Goal: Task Accomplishment & Management: Manage account settings

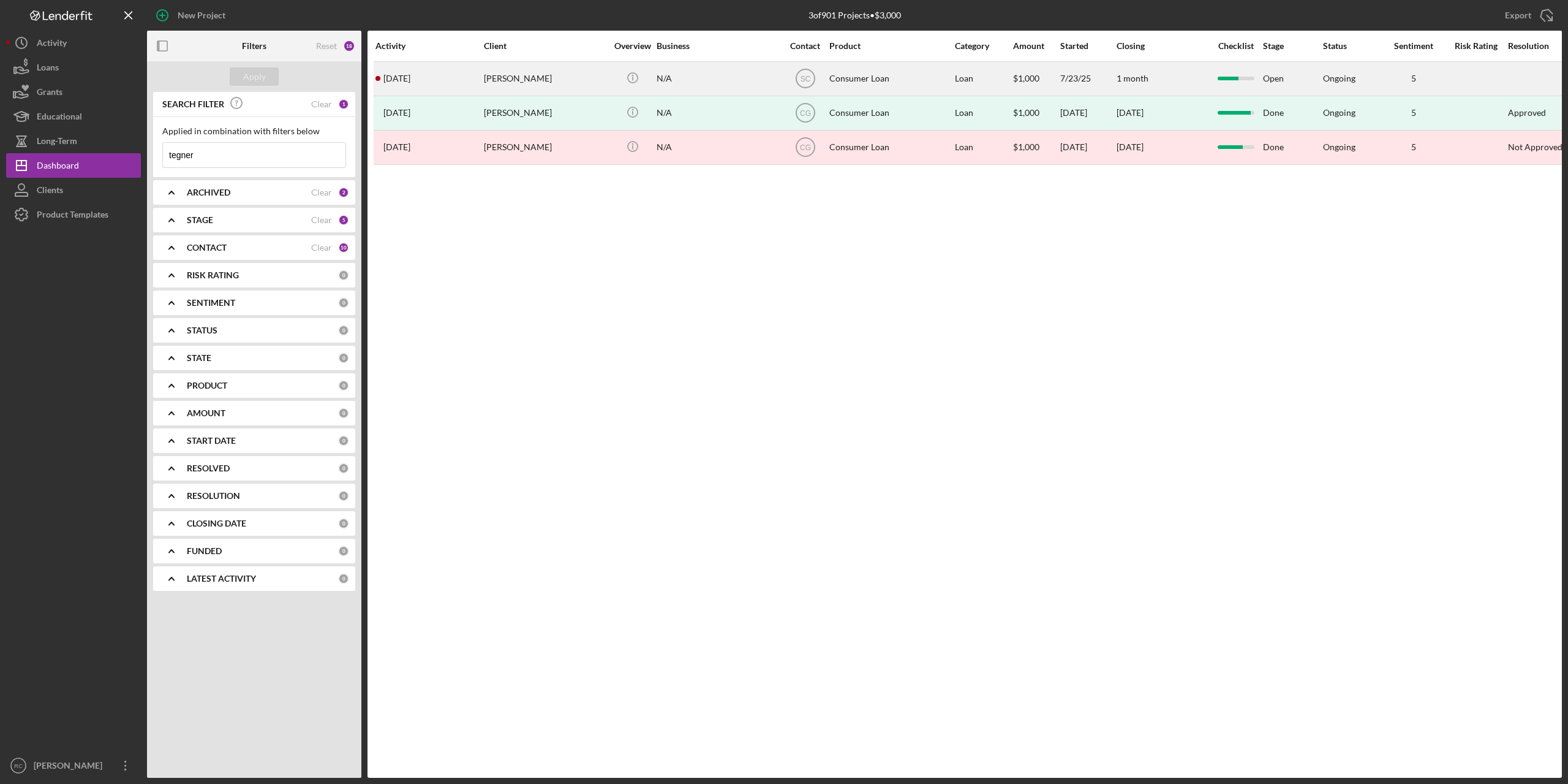
click at [527, 79] on div "[PERSON_NAME]" at bounding box center [545, 78] width 122 height 32
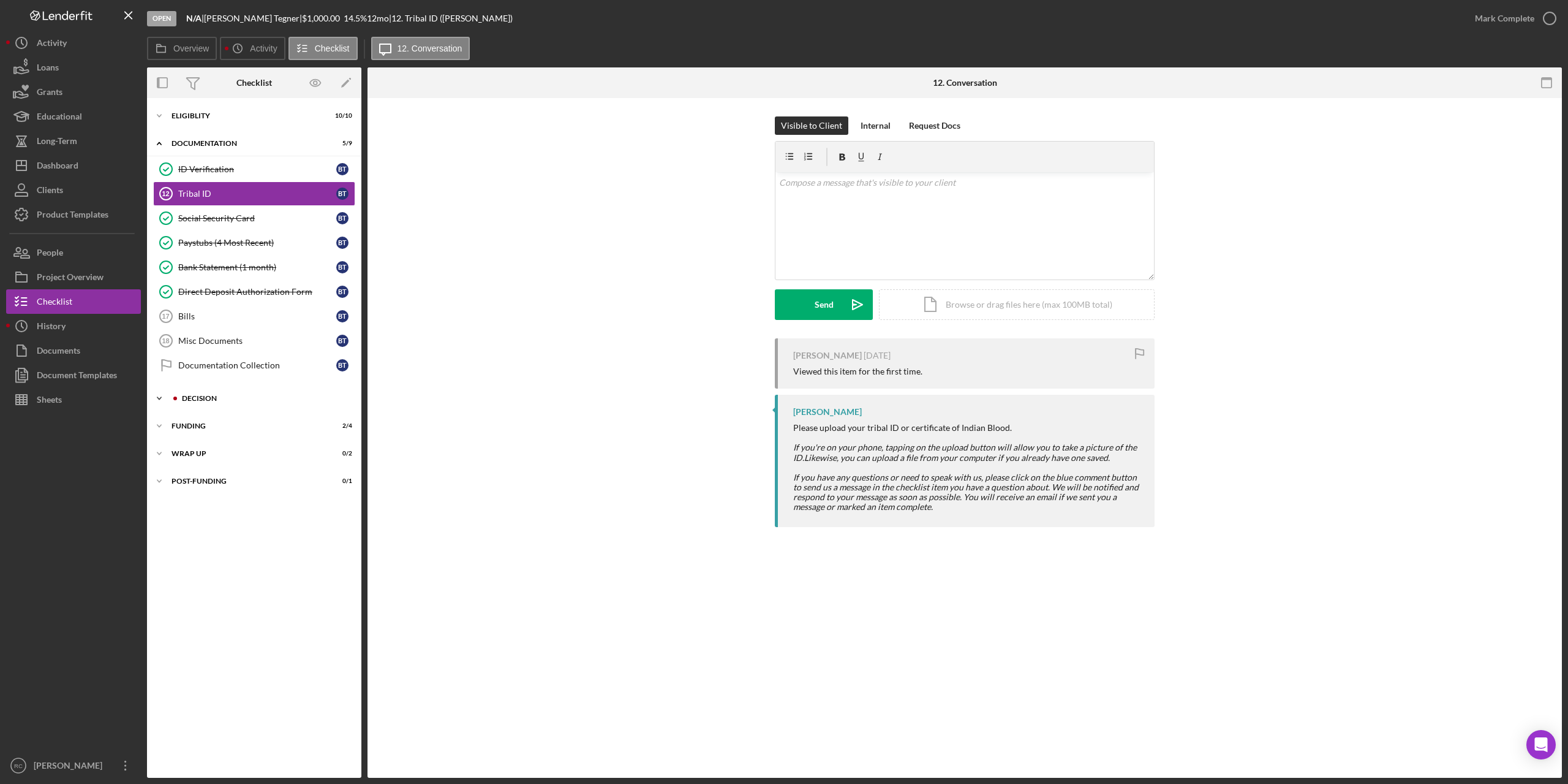
click at [203, 398] on div "Decision" at bounding box center [264, 398] width 164 height 8
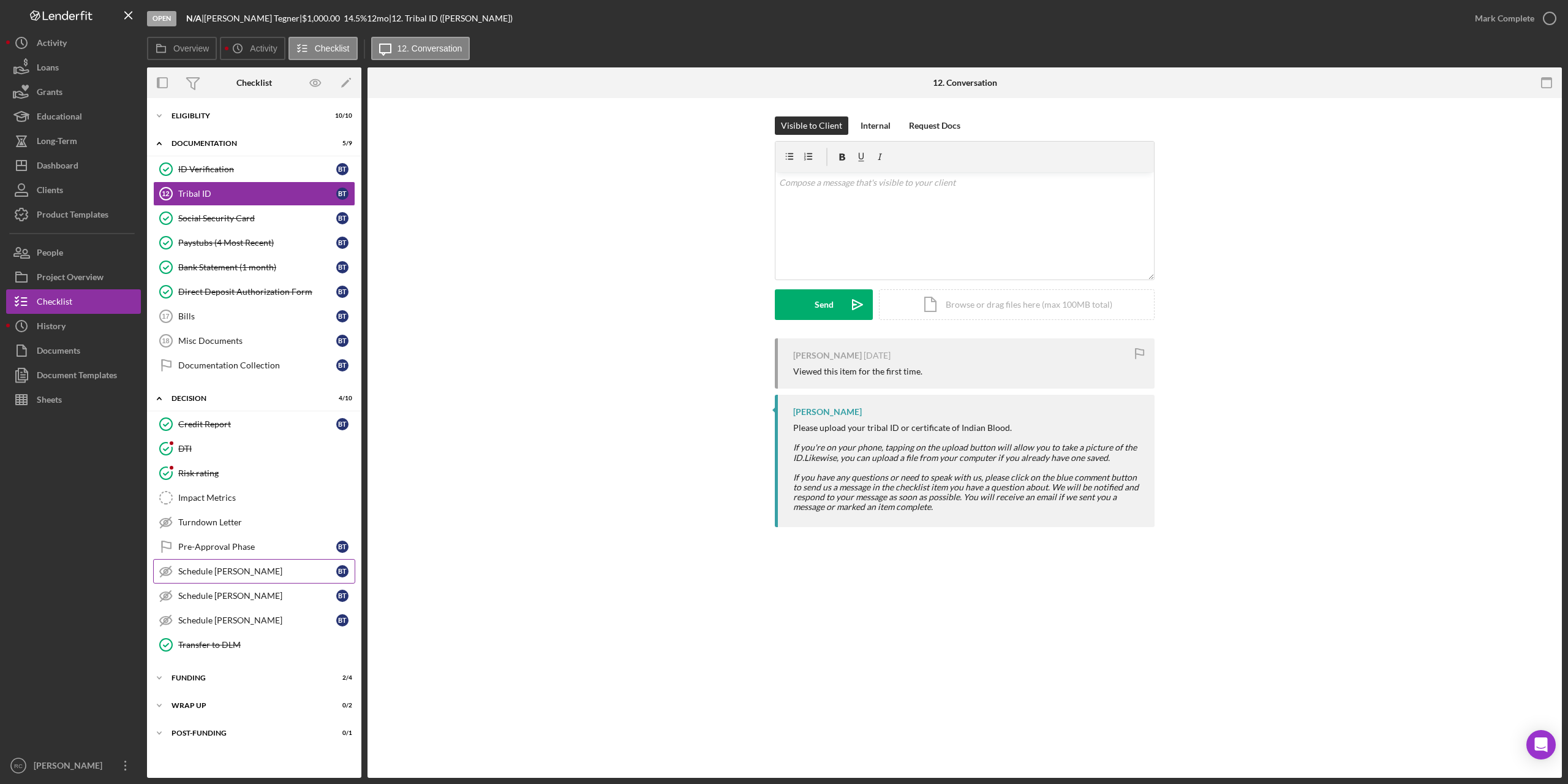
click at [238, 568] on div "Schedule [PERSON_NAME]" at bounding box center [257, 571] width 158 height 10
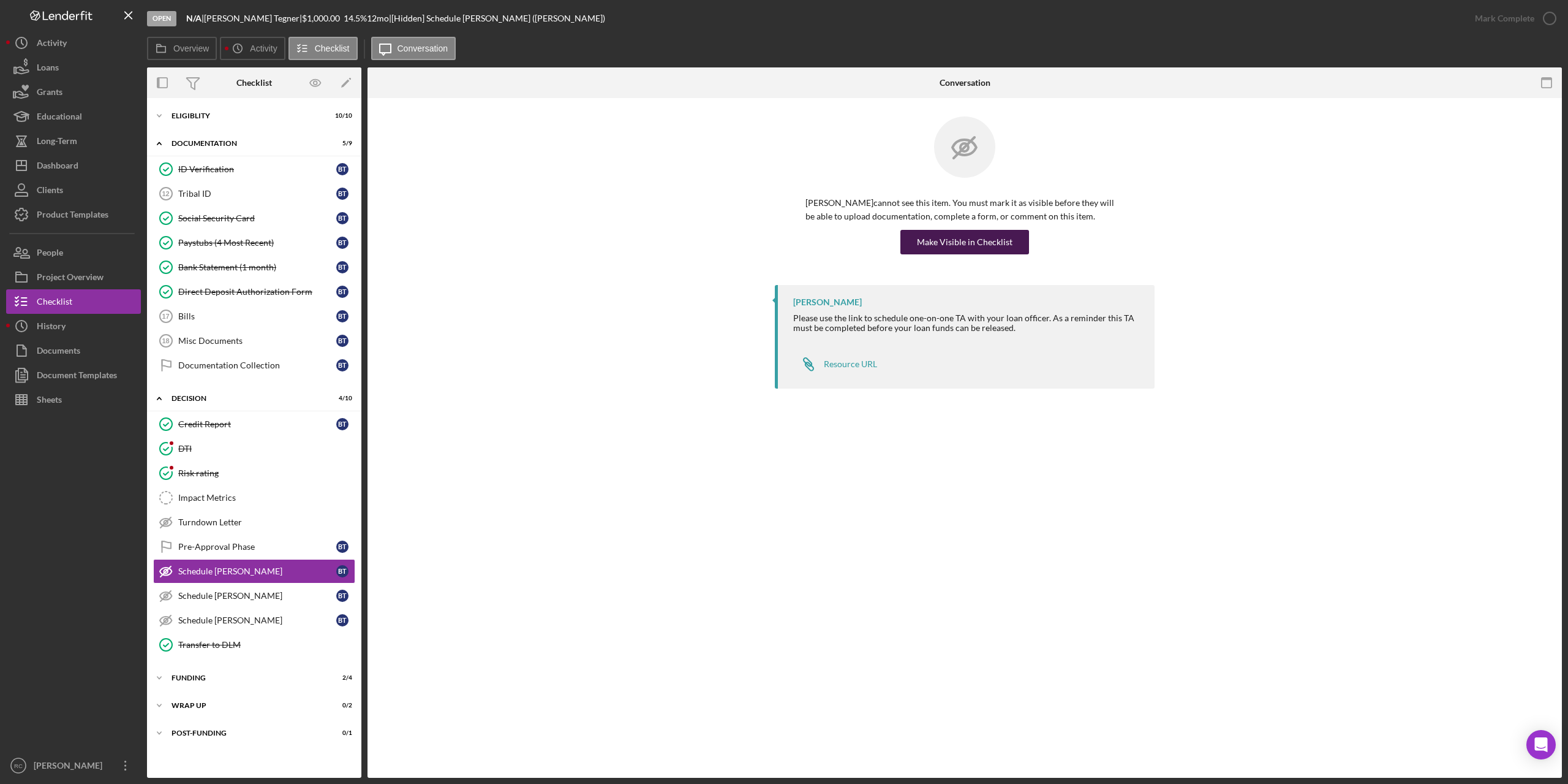
click at [973, 241] on div "Make Visible in Checklist" at bounding box center [965, 242] width 96 height 25
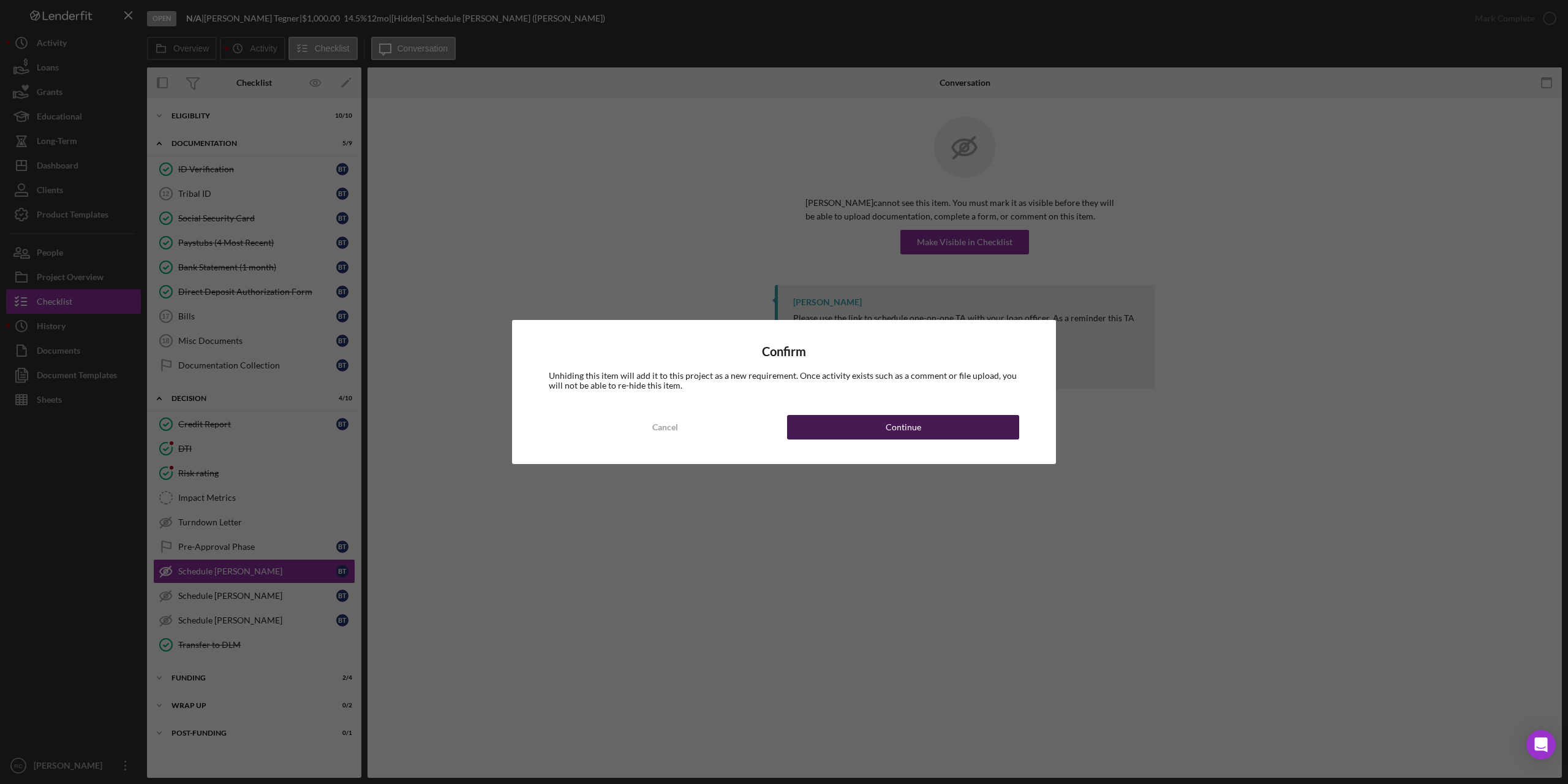
click at [922, 426] on button "Continue" at bounding box center [903, 427] width 232 height 25
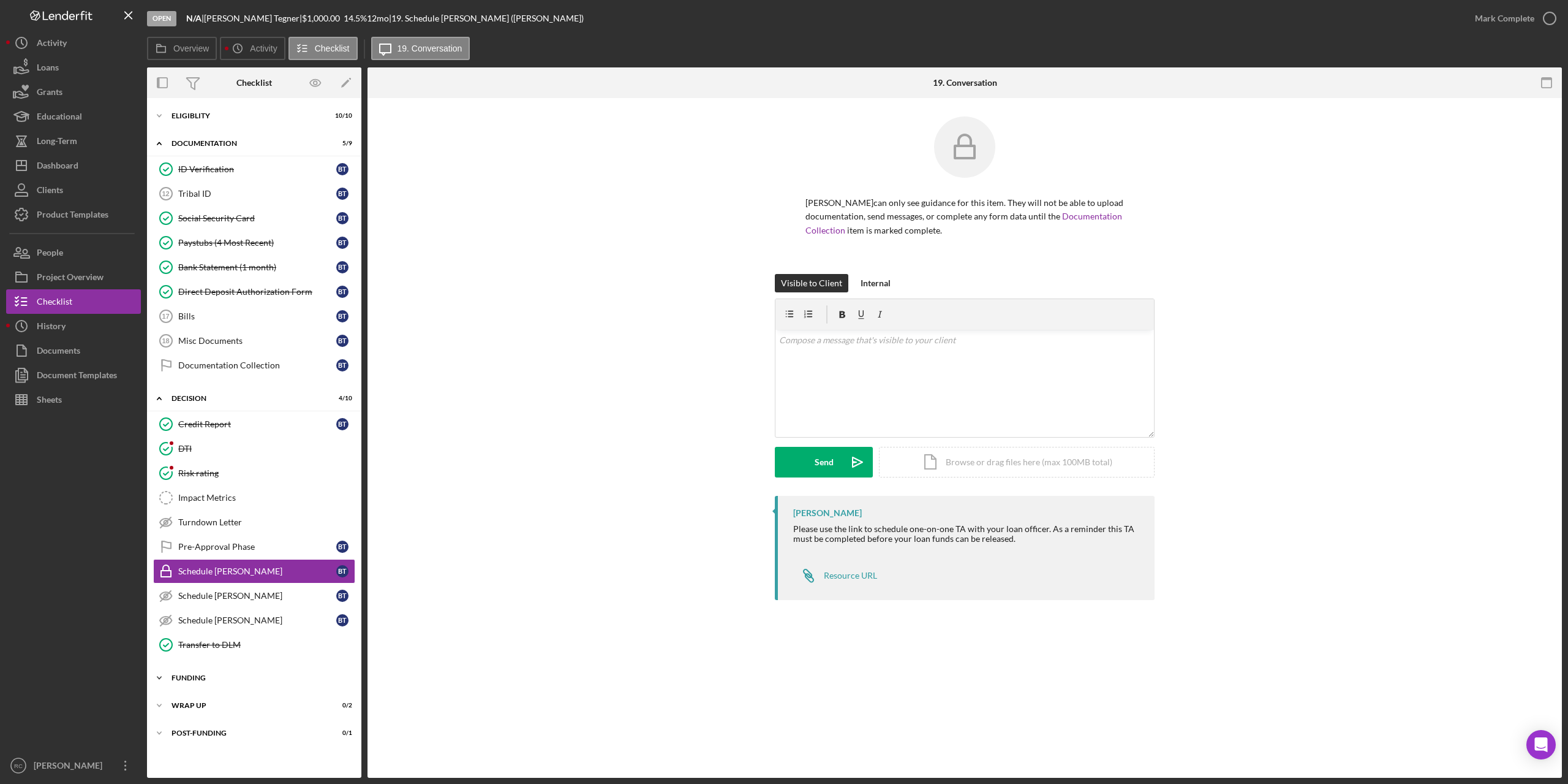
click at [196, 675] on div "Funding" at bounding box center [258, 677] width 174 height 8
click at [348, 79] on icon "Icon/Edit" at bounding box center [346, 83] width 27 height 27
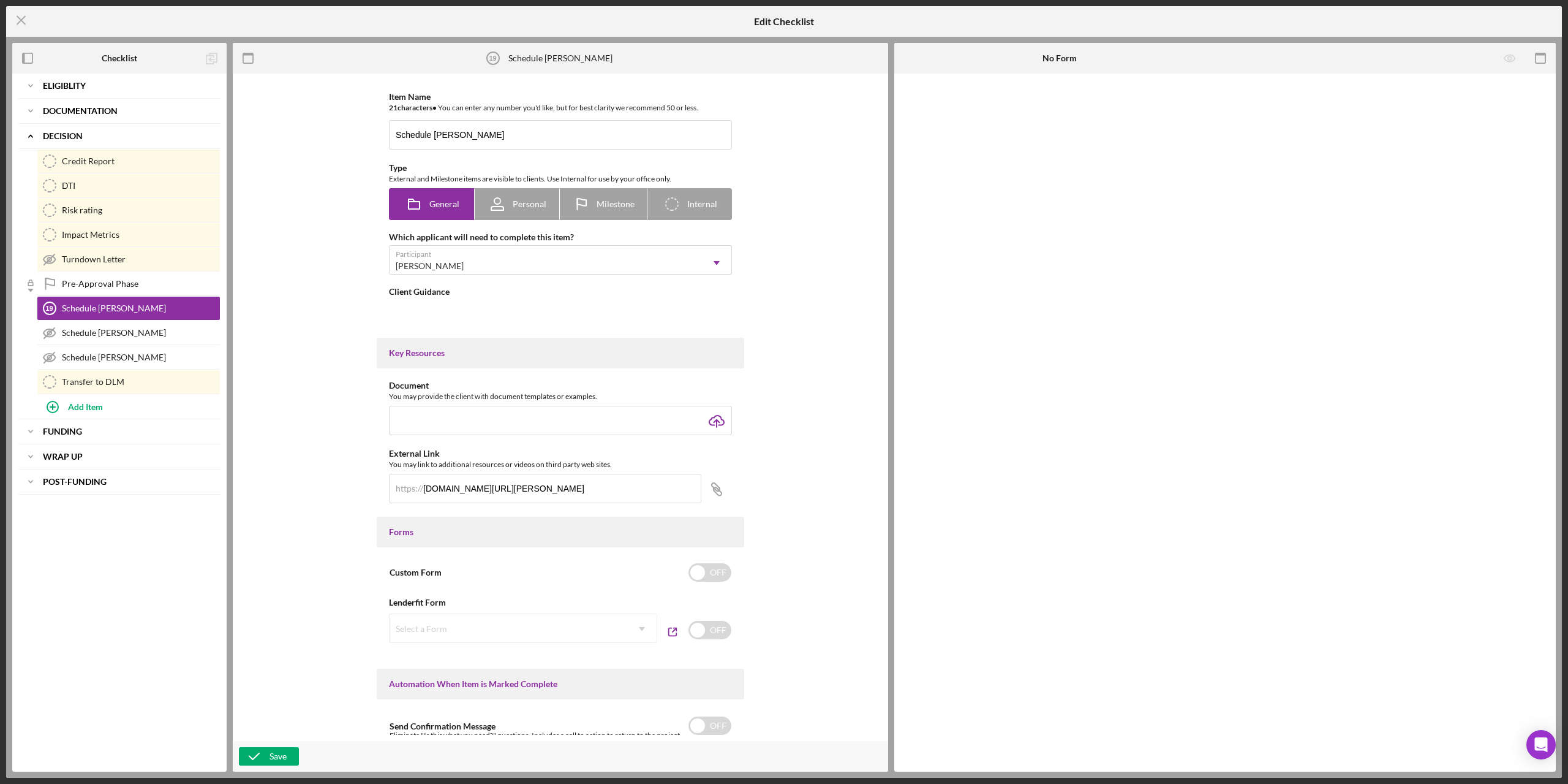
type textarea "<div>Please use the link to schedule one-on-one TA with your loan officer. As a…"
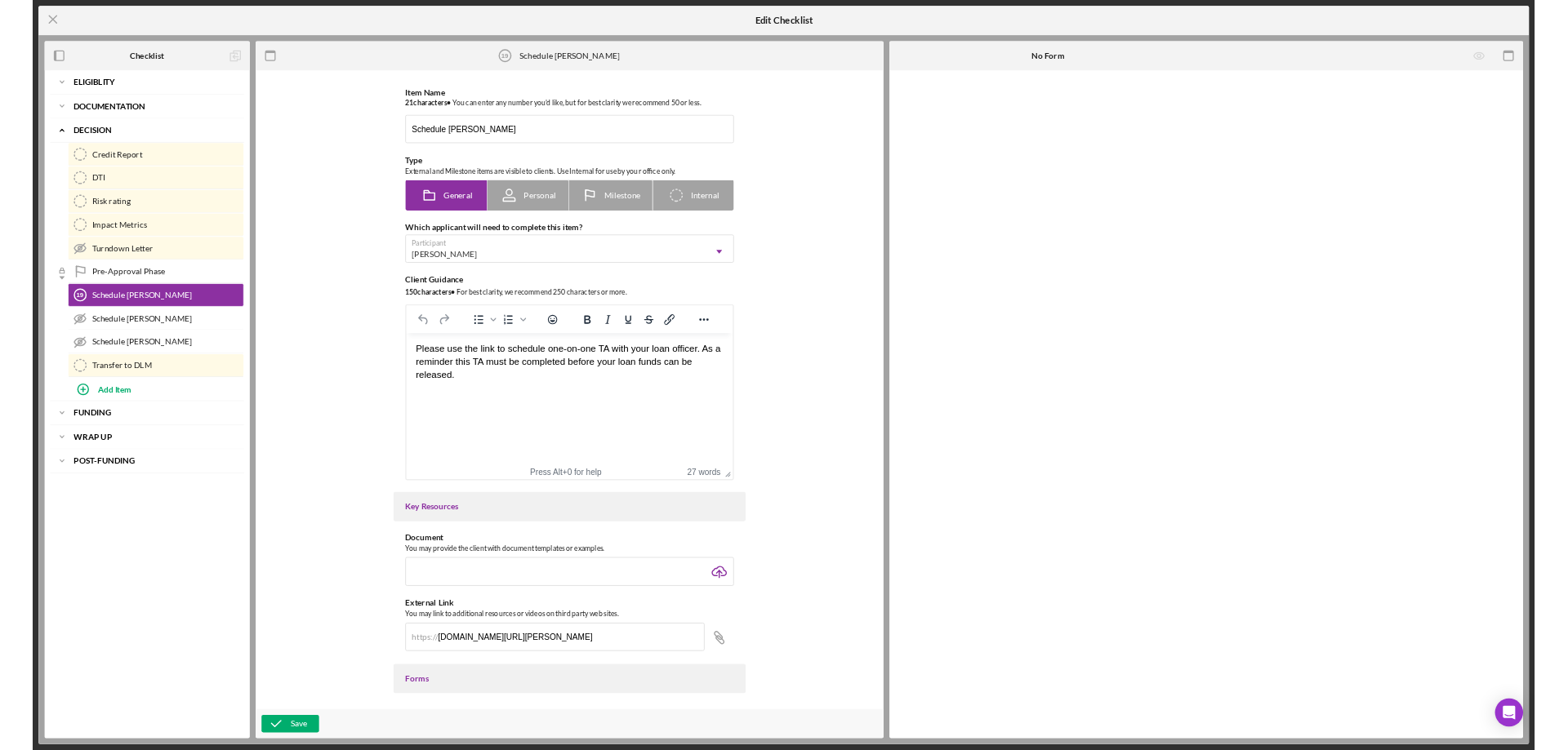
scroll to position [218, 0]
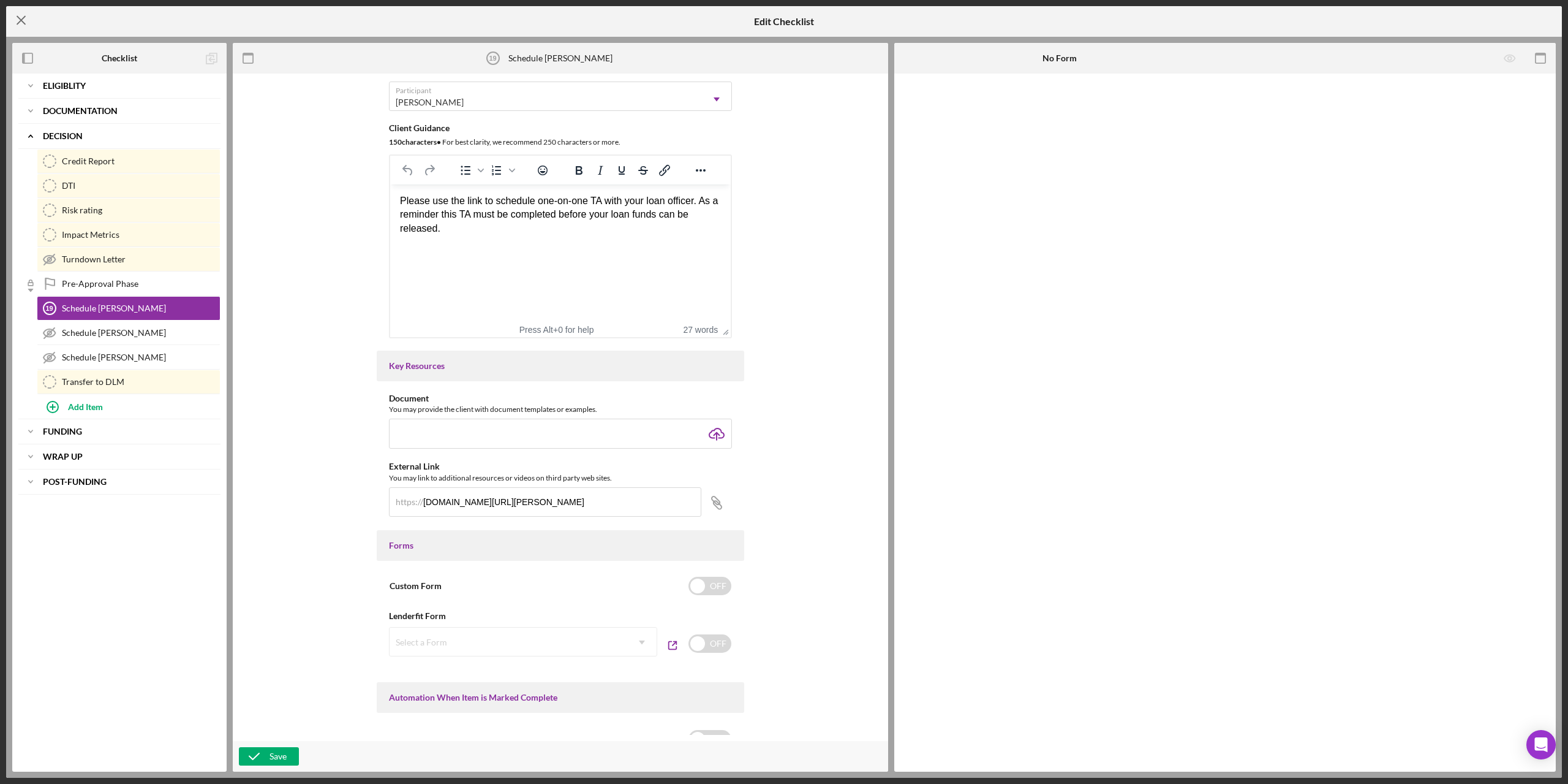
click at [18, 16] on icon "Icon/Menu Close" at bounding box center [21, 20] width 31 height 31
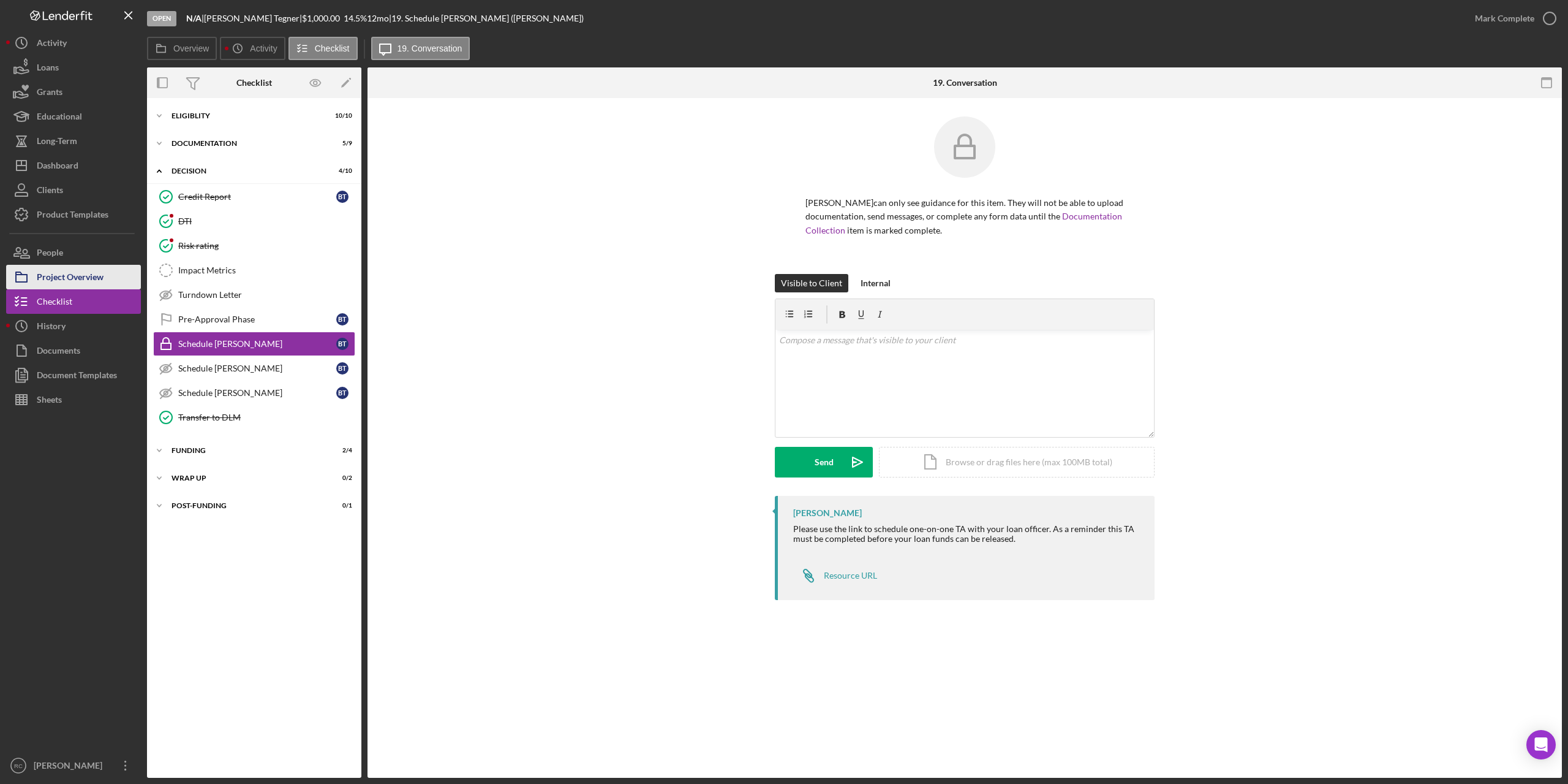
click at [93, 274] on div "Project Overview" at bounding box center [70, 278] width 67 height 27
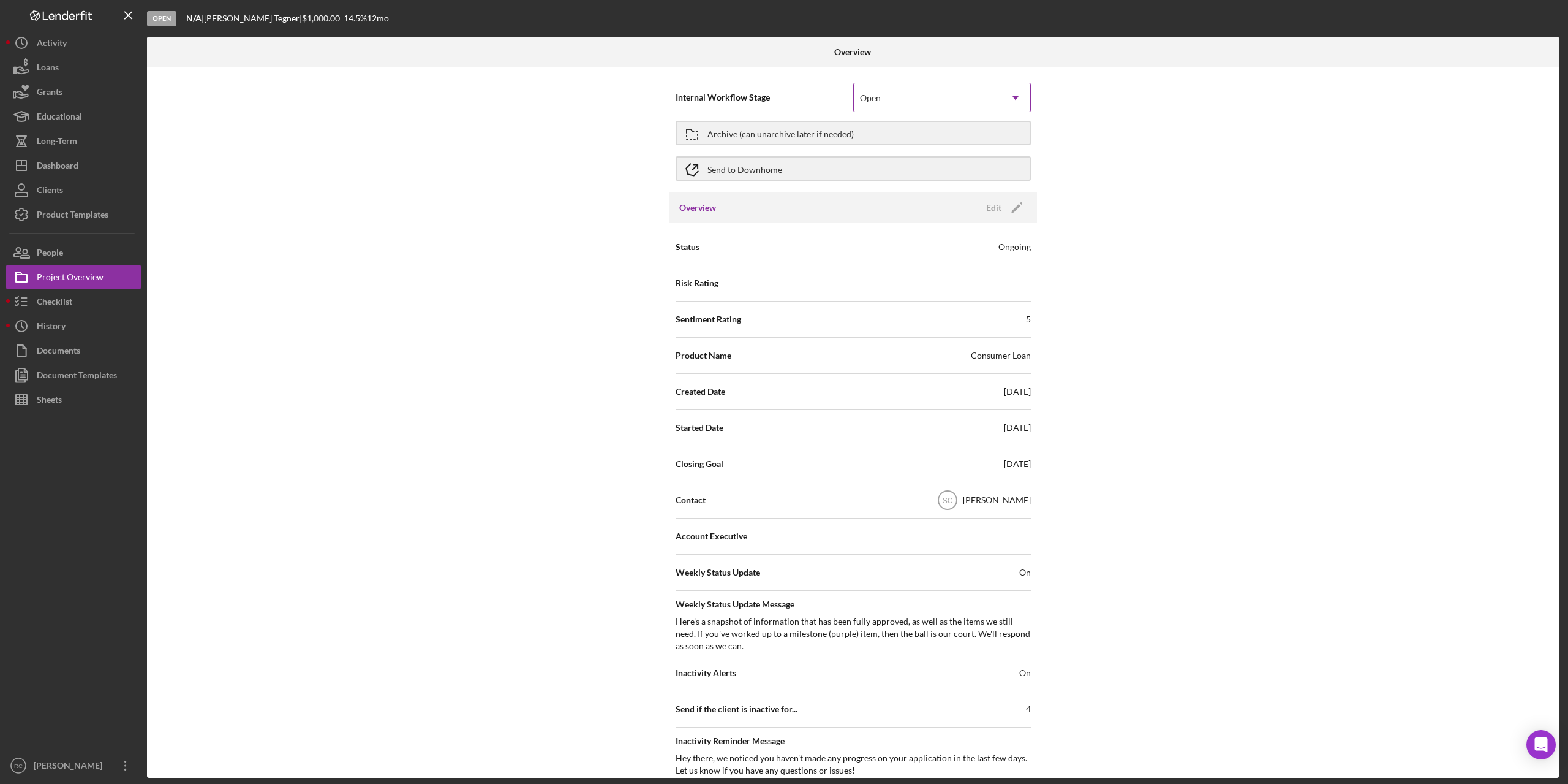
click at [924, 94] on div "Open" at bounding box center [927, 98] width 147 height 28
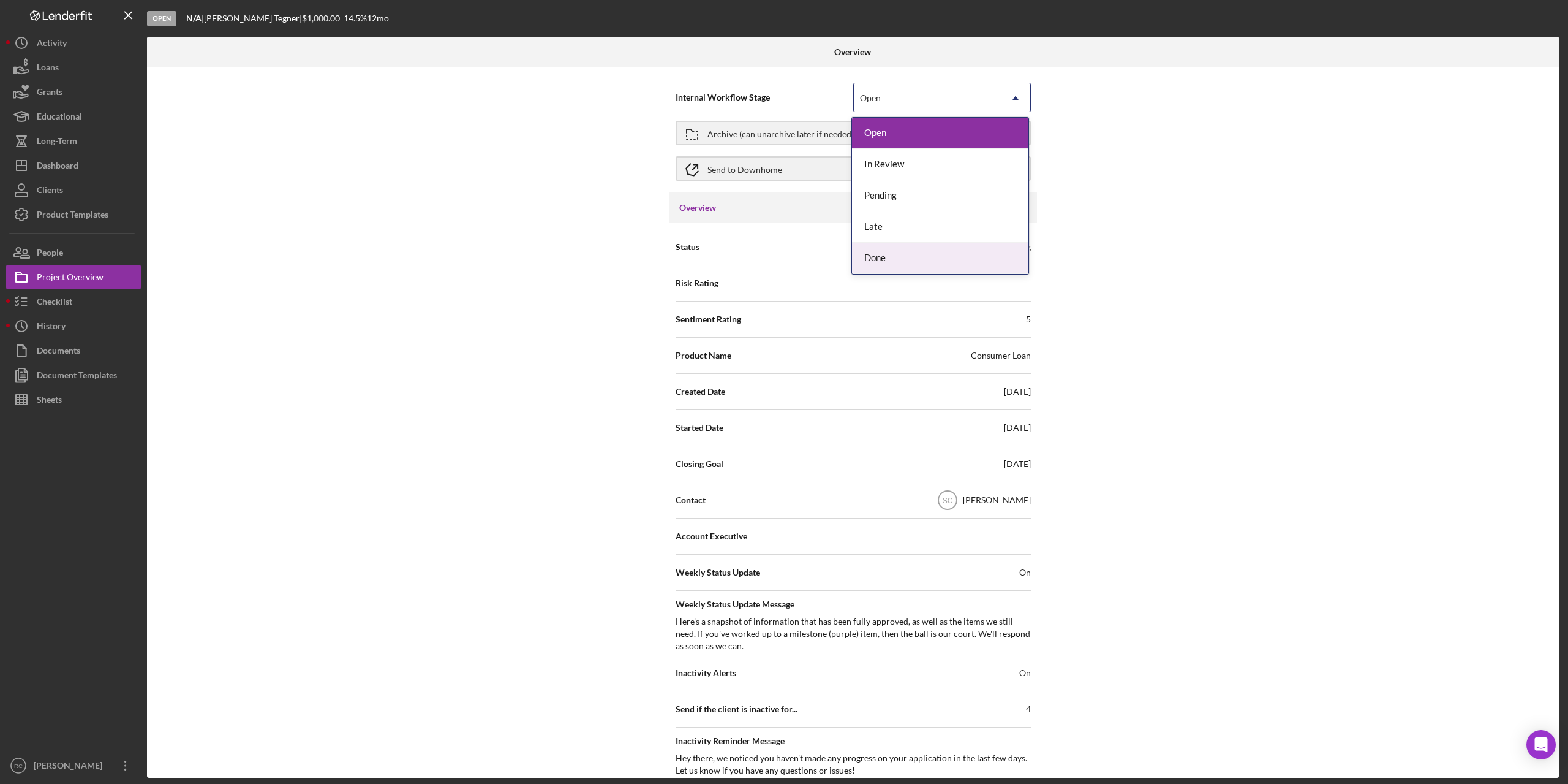
click at [900, 254] on div "Done" at bounding box center [940, 259] width 176 height 31
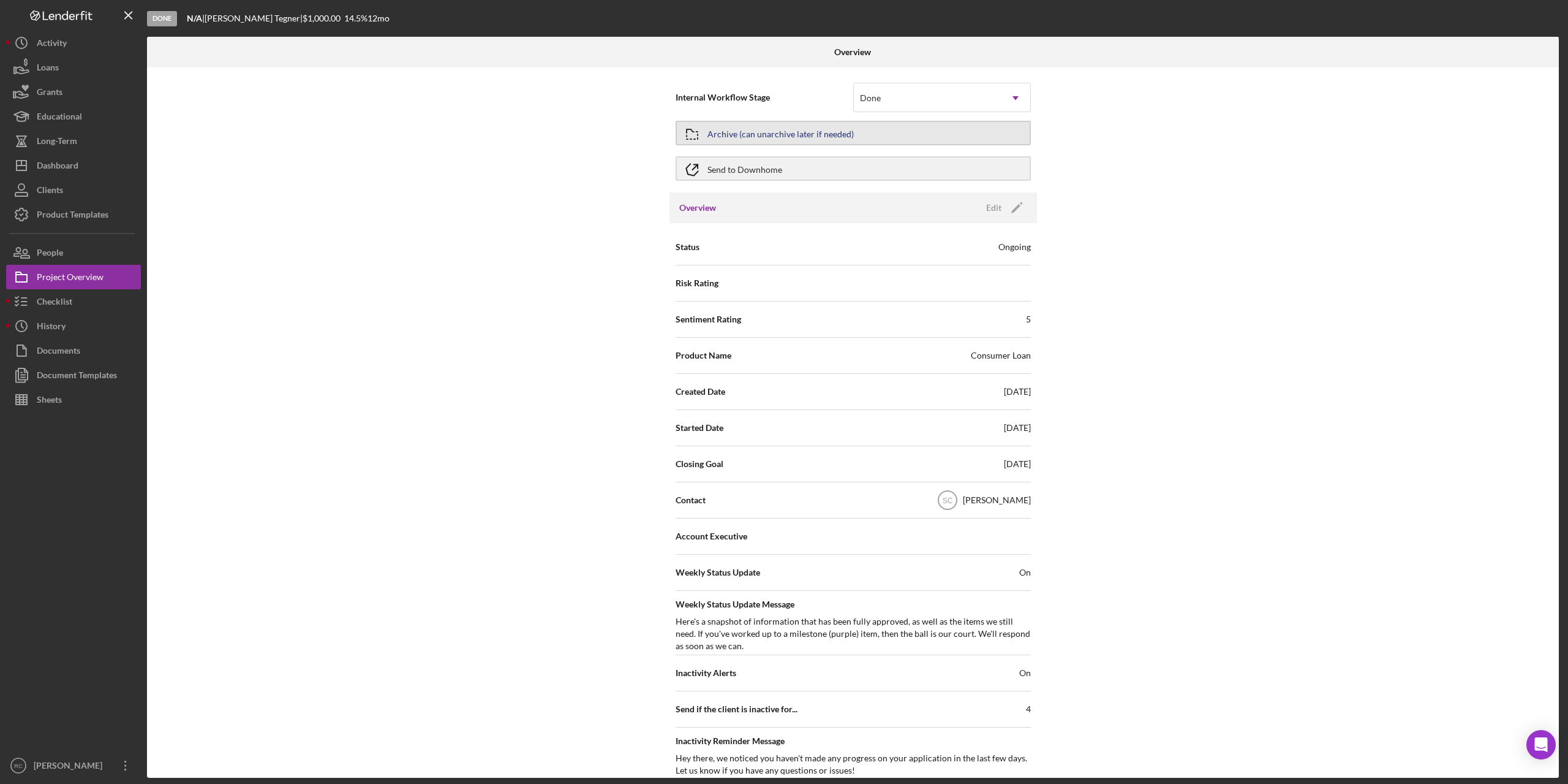
click at [835, 127] on div "Archive (can unarchive later if needed)" at bounding box center [781, 133] width 146 height 22
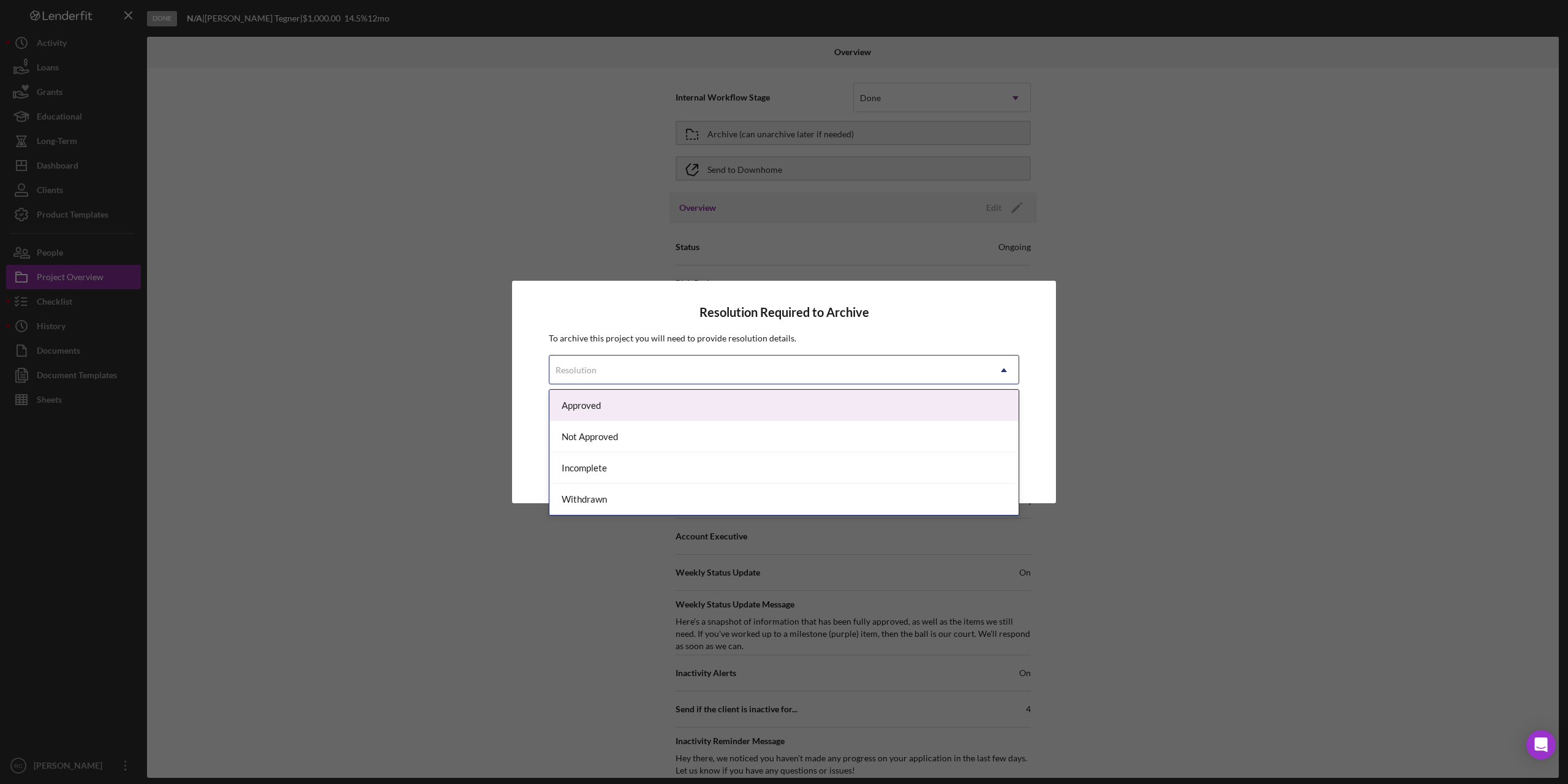
click at [838, 367] on div "Resolution" at bounding box center [769, 369] width 440 height 28
click at [698, 410] on div "Approved" at bounding box center [784, 406] width 469 height 31
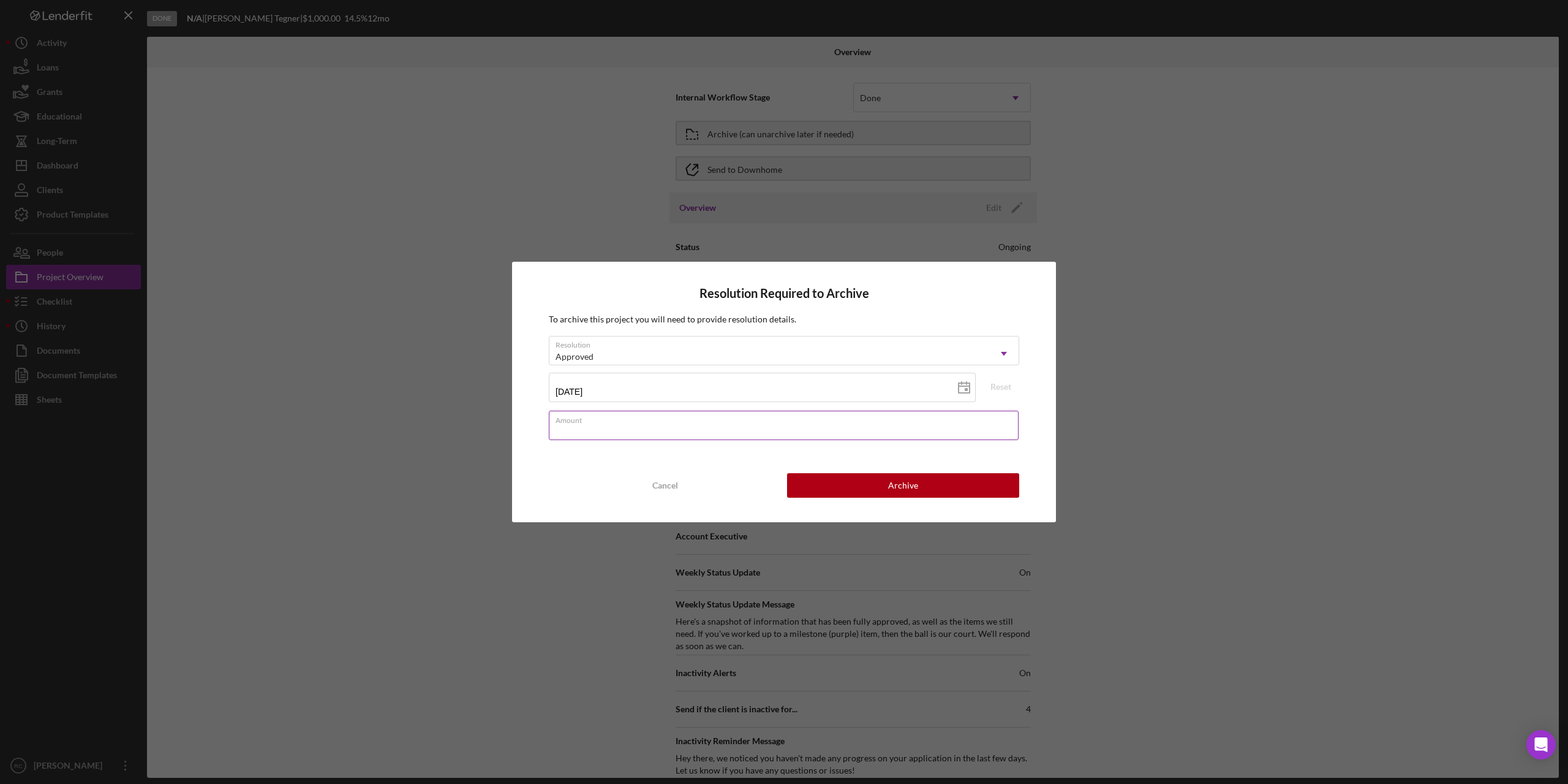
click at [751, 424] on div "Amount" at bounding box center [784, 426] width 470 height 31
type input "$1,000"
click at [908, 481] on div "Archive" at bounding box center [903, 486] width 30 height 25
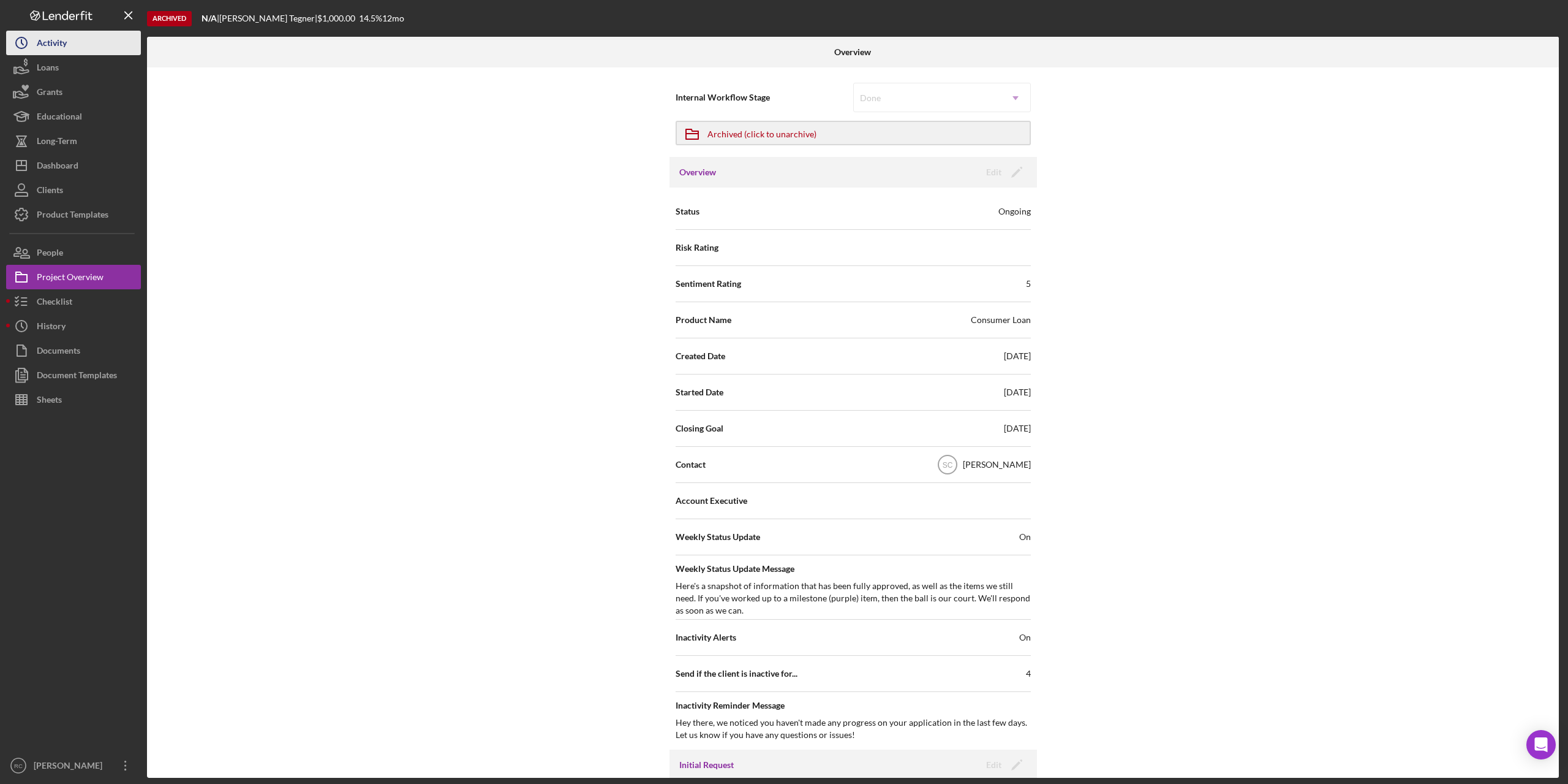
click at [40, 37] on div "Activity" at bounding box center [52, 44] width 30 height 27
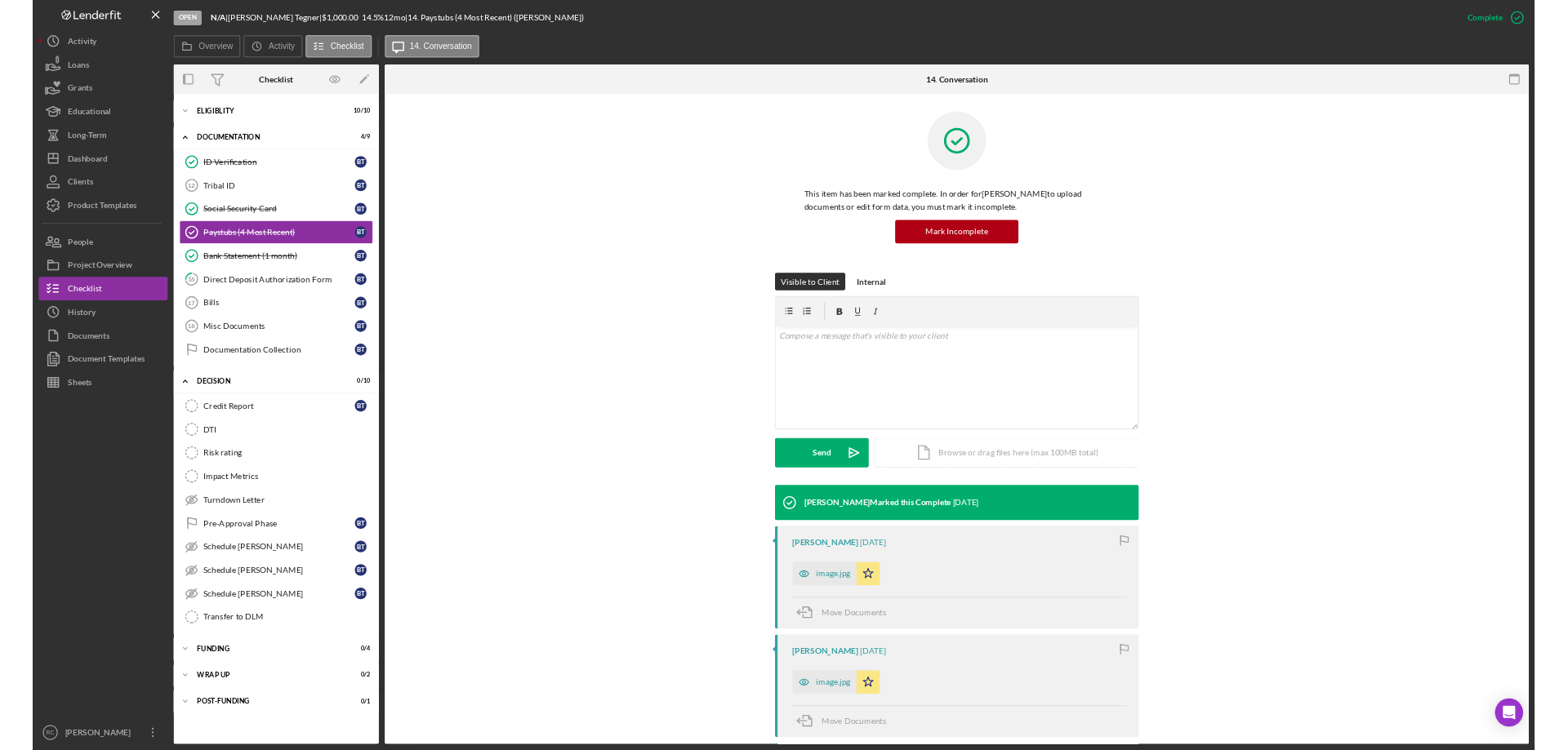
scroll to position [493, 0]
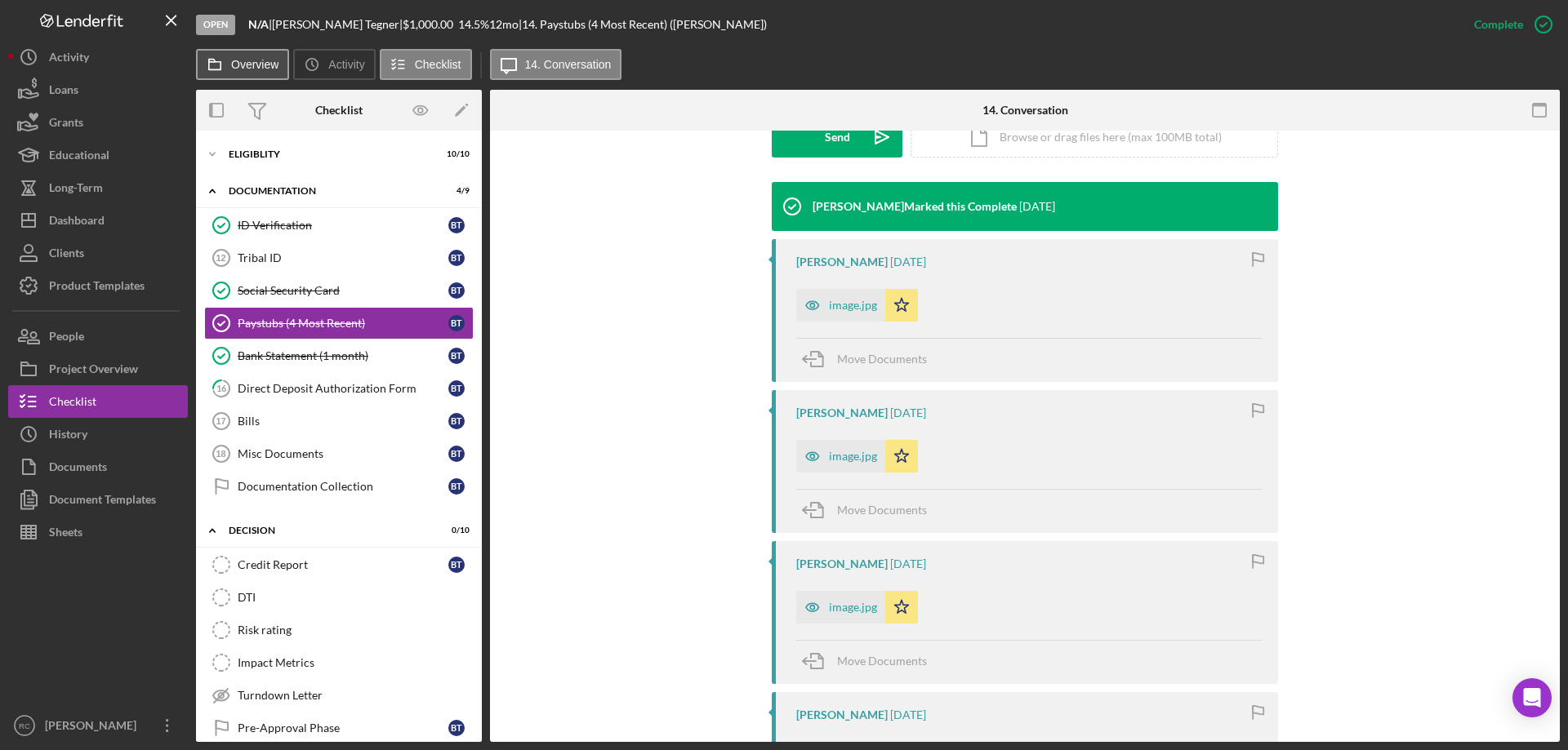
click at [229, 63] on icon at bounding box center [215, 65] width 33 height 33
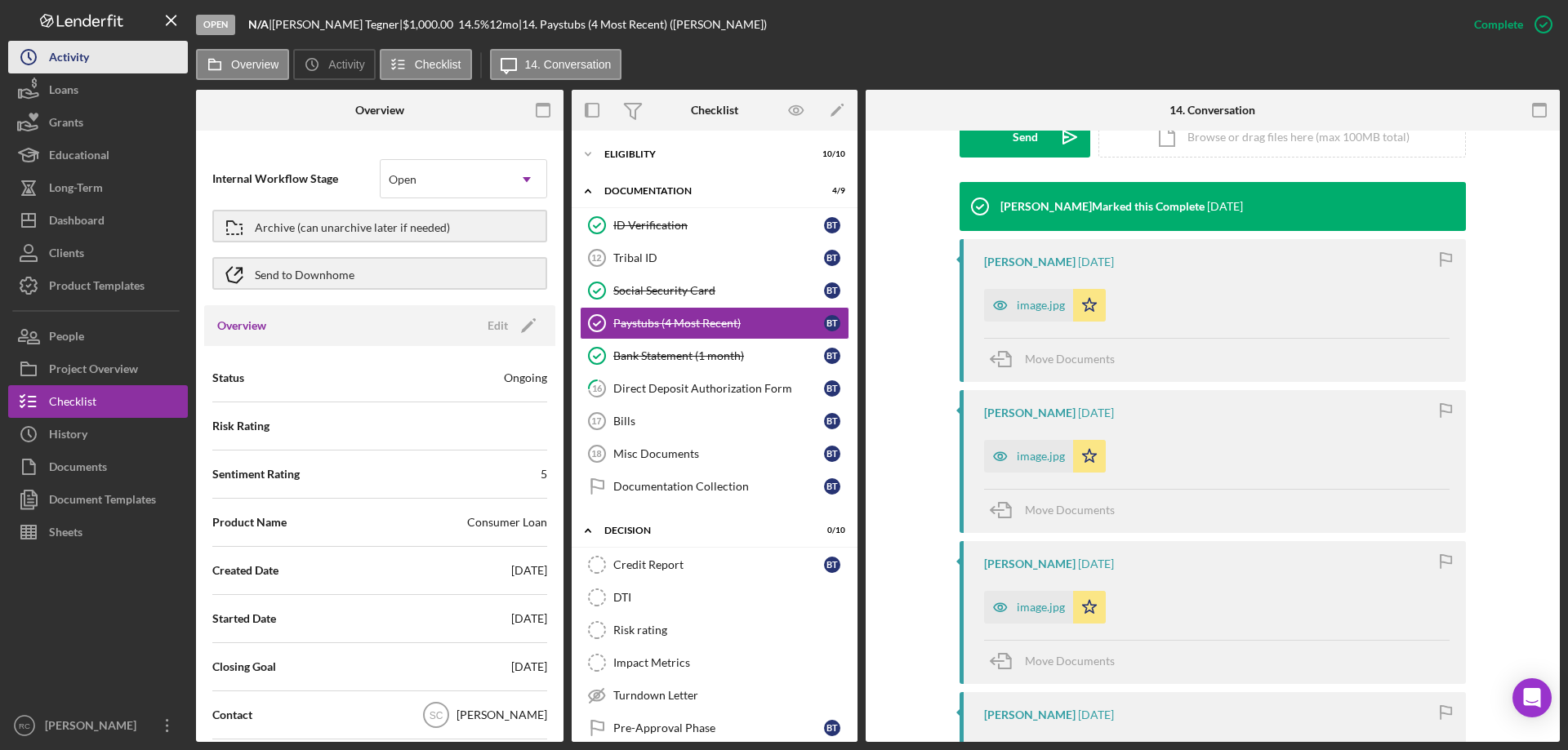
click at [55, 52] on div "Activity" at bounding box center [69, 59] width 40 height 36
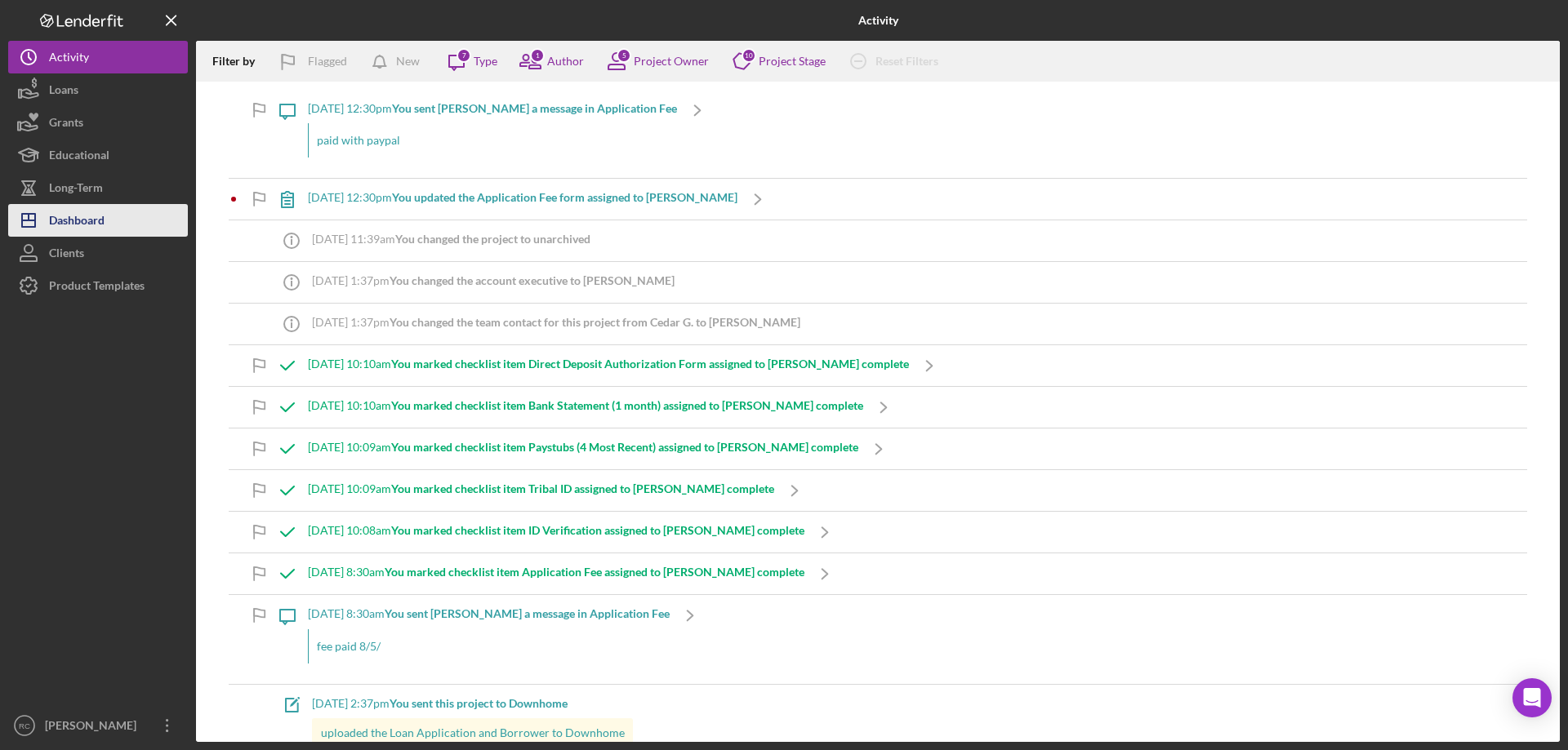
click at [98, 223] on div "Dashboard" at bounding box center [77, 222] width 56 height 36
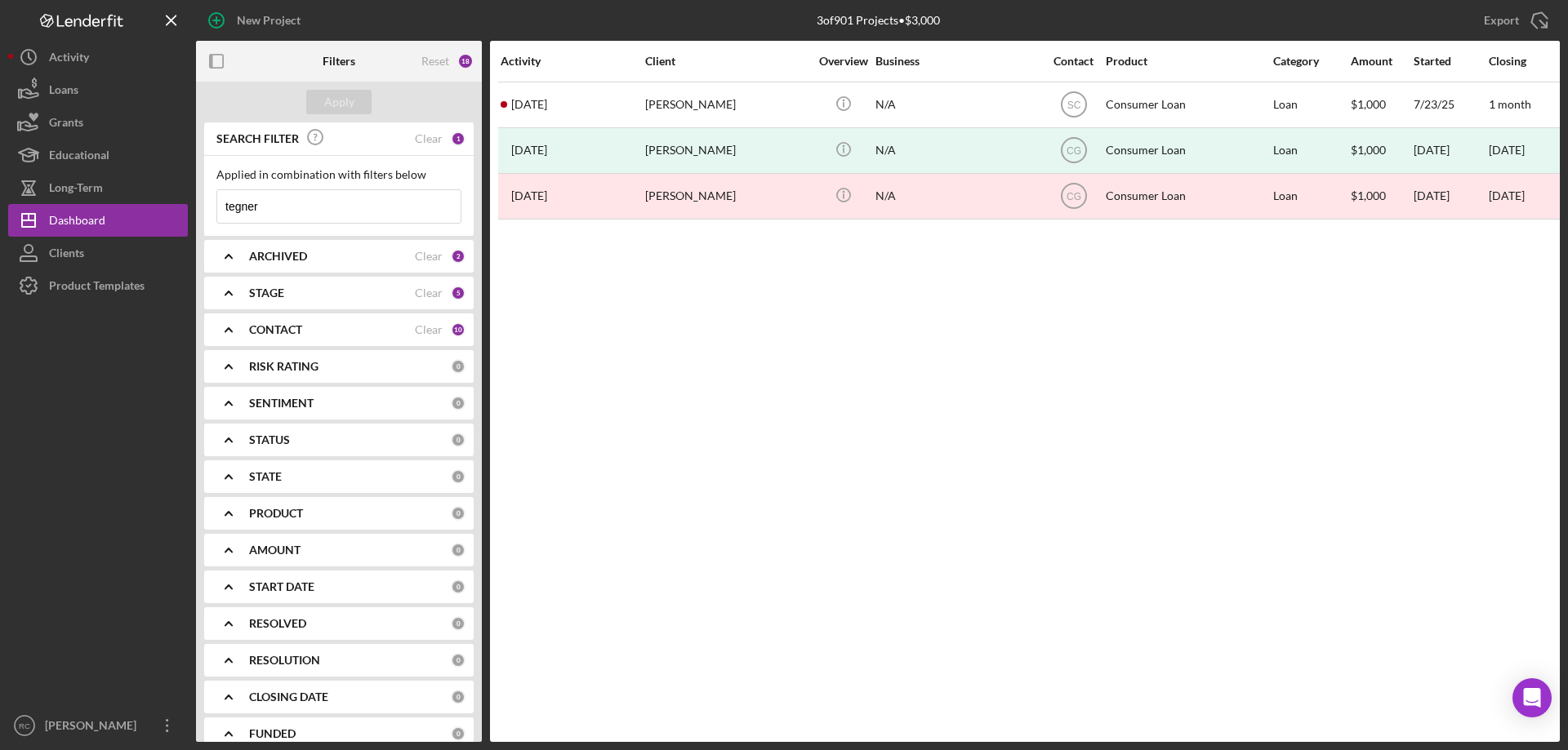
click at [335, 214] on input "tegner" at bounding box center [338, 207] width 243 height 33
type input "t"
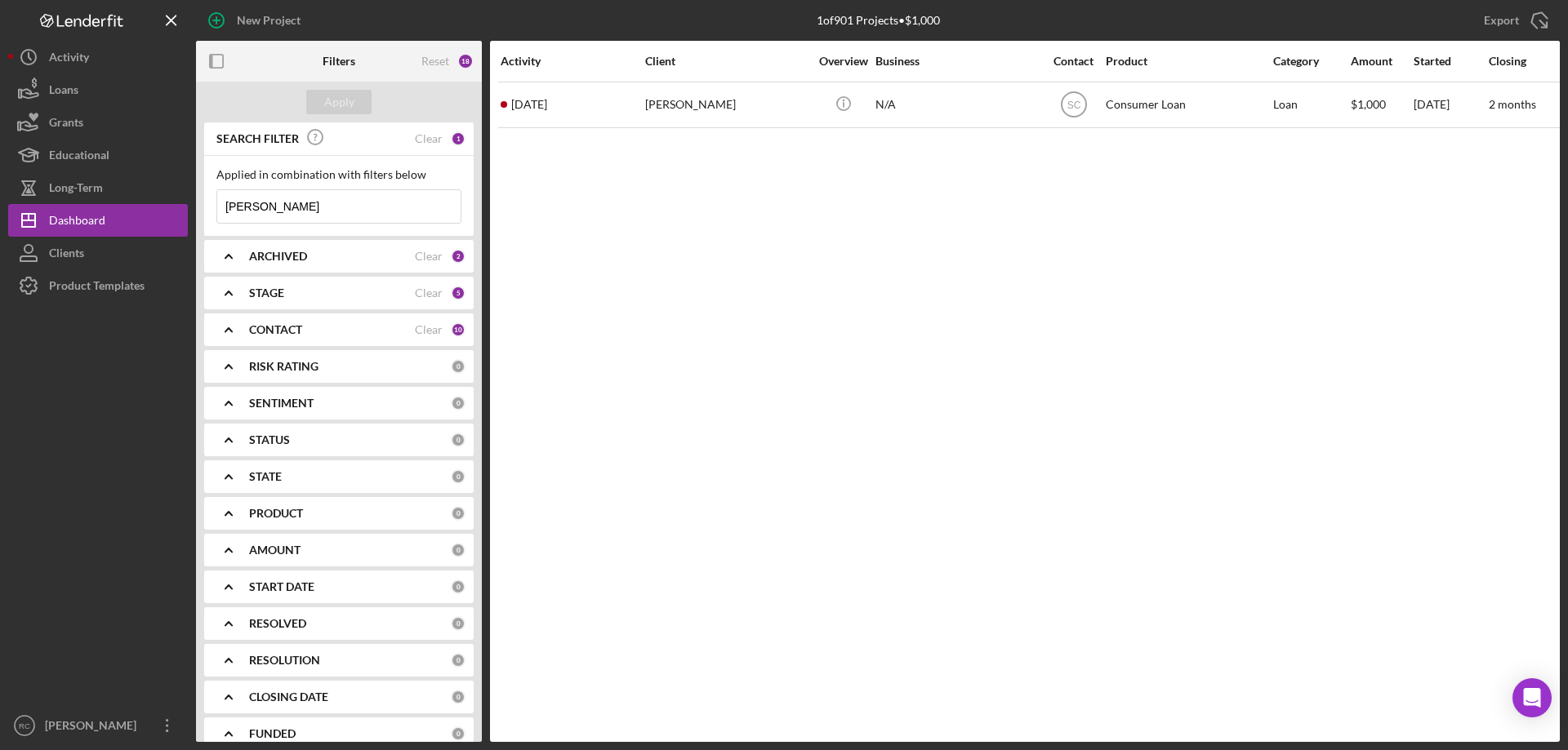
type input "marlene"
